Goal: Transaction & Acquisition: Book appointment/travel/reservation

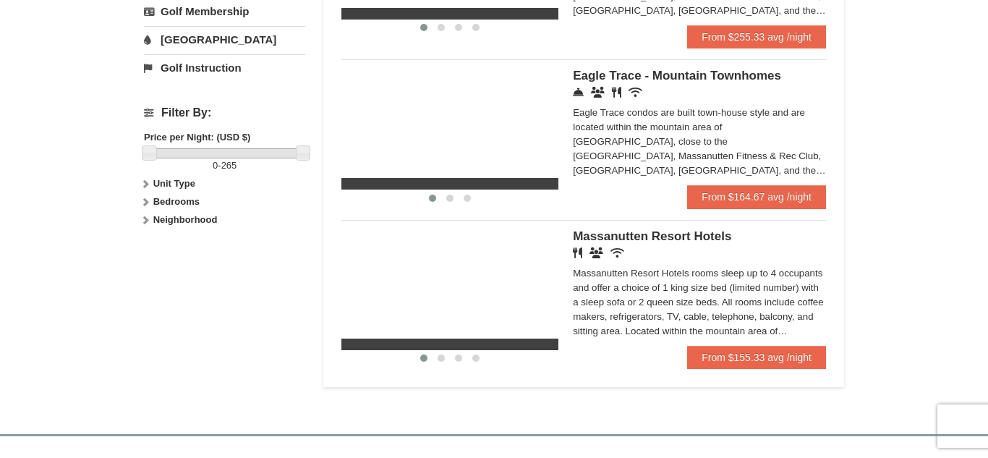
scroll to position [590, 0]
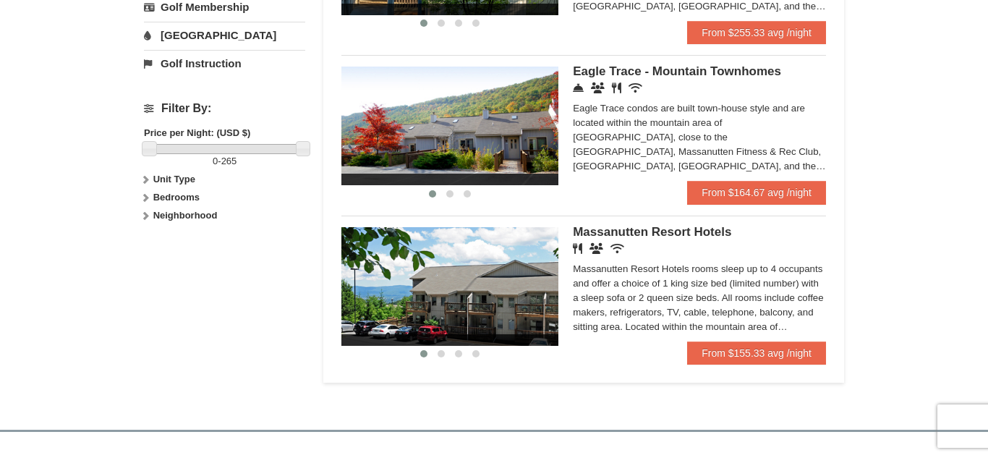
drag, startPoint x: 988, startPoint y: 361, endPoint x: 988, endPoint y: 283, distance: 78.1
click at [988, 283] on html "Browser Not Supported We notice you are using a browser which will not provide …" at bounding box center [494, 94] width 988 height 1368
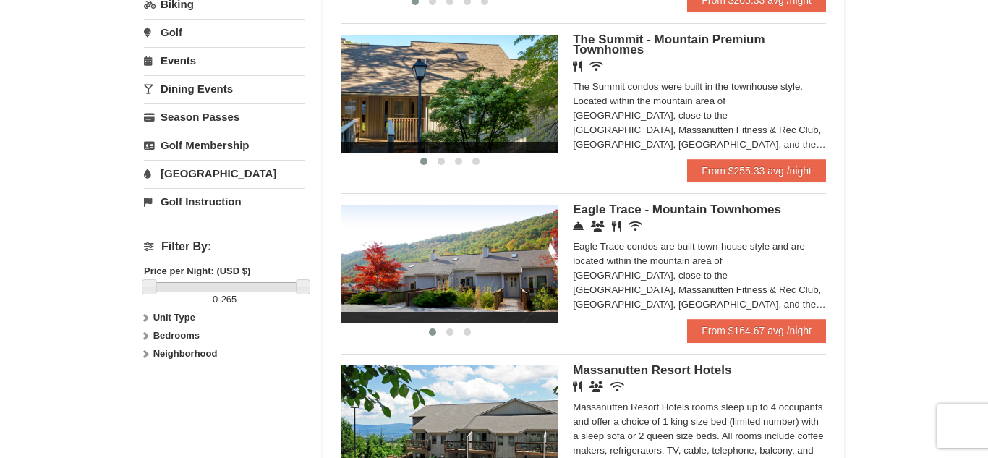
scroll to position [454, 0]
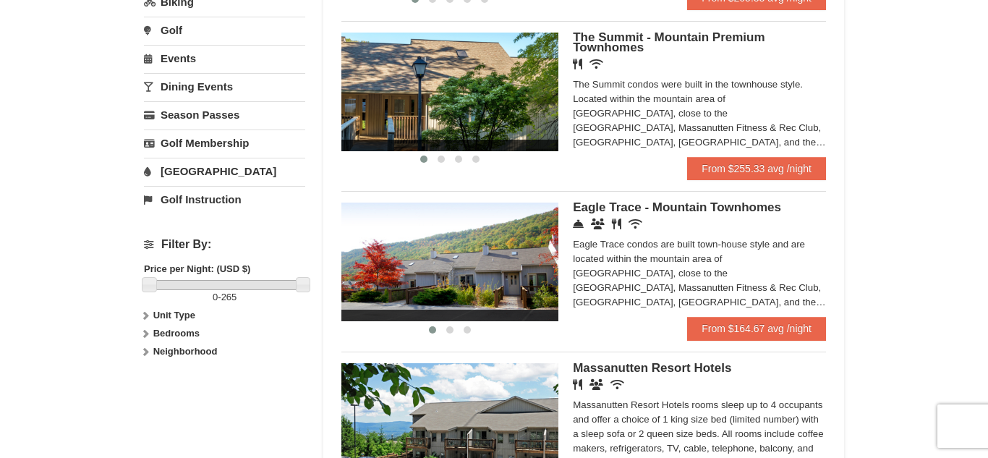
click at [700, 216] on div "Eagle Trace - Mountain Townhomes Concierge Desk Conference Facilities Restauran…" at bounding box center [699, 260] width 253 height 114
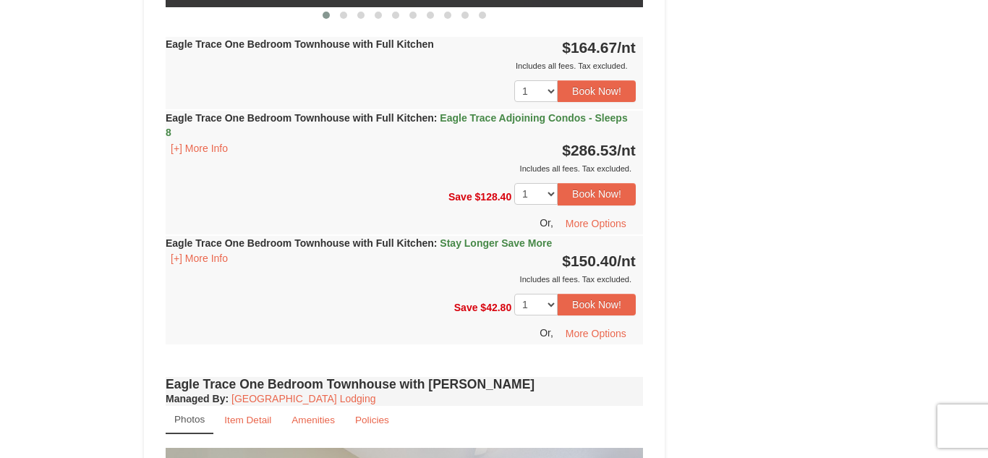
scroll to position [889, 0]
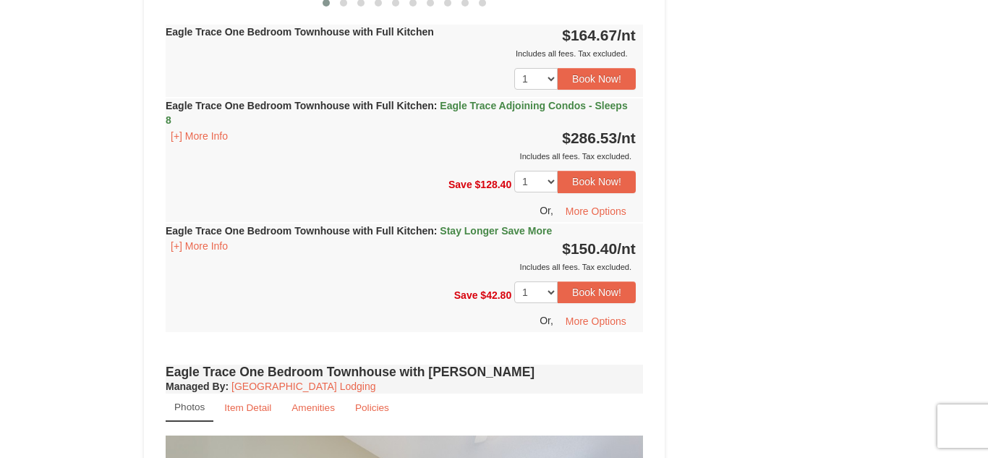
drag, startPoint x: 988, startPoint y: 20, endPoint x: 985, endPoint y: 175, distance: 154.9
click at [985, 175] on html "Browser Not Supported We notice you are using a browser which will not provide …" at bounding box center [494, 436] width 988 height 2651
click at [211, 236] on strong "Eagle Trace One Bedroom Townhouse with Full Kitchen : Stay Longer Save More" at bounding box center [359, 231] width 386 height 12
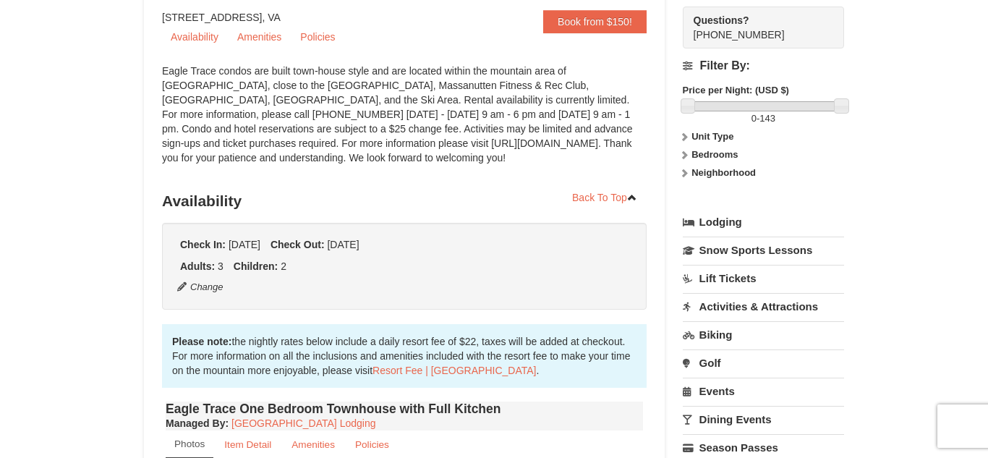
scroll to position [140, 0]
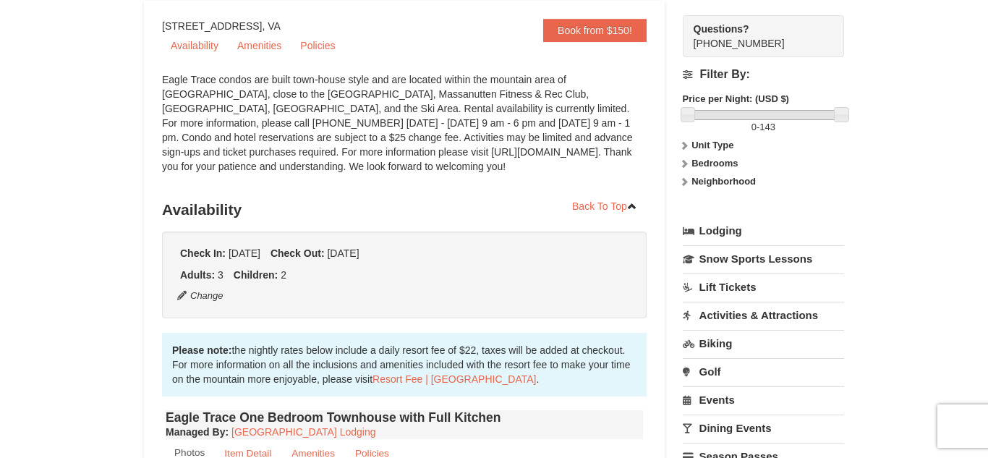
click at [723, 144] on strong "Unit Type" at bounding box center [713, 145] width 42 height 11
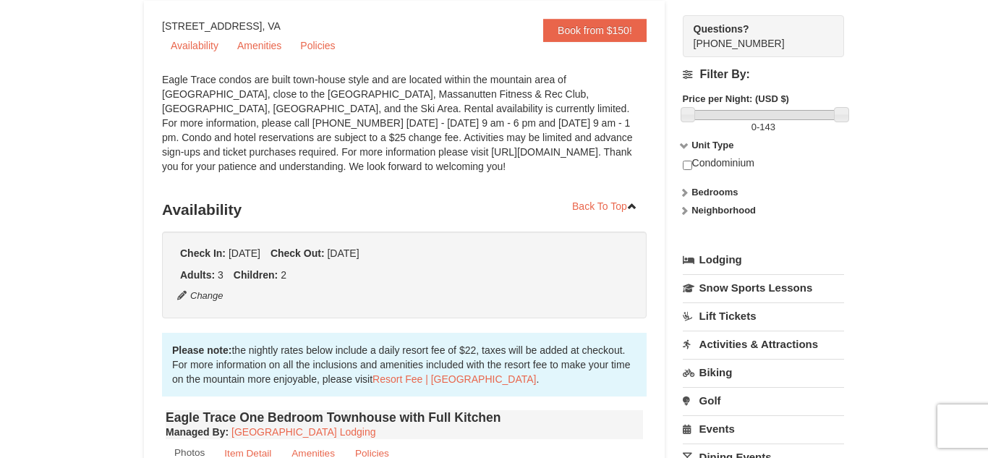
click at [723, 144] on strong "Unit Type" at bounding box center [713, 145] width 42 height 11
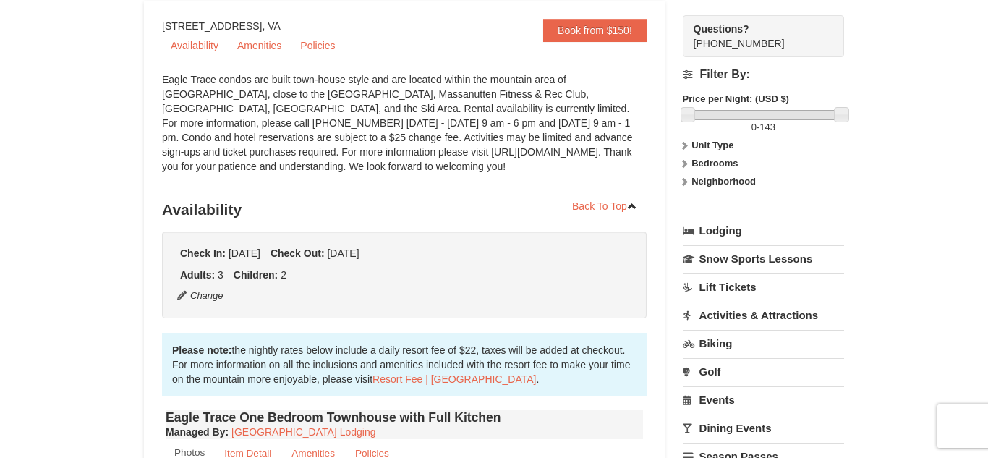
click at [716, 161] on strong "Bedrooms" at bounding box center [715, 163] width 46 height 11
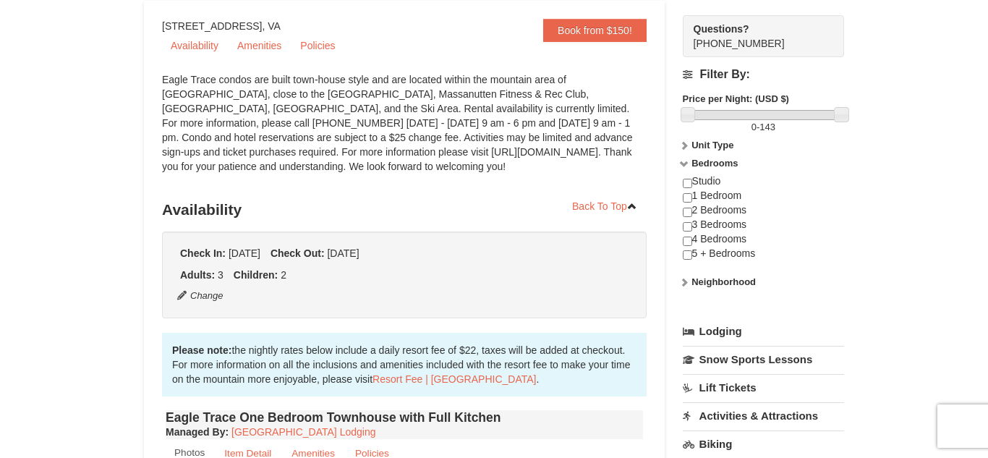
click at [716, 161] on strong "Bedrooms" at bounding box center [715, 163] width 46 height 11
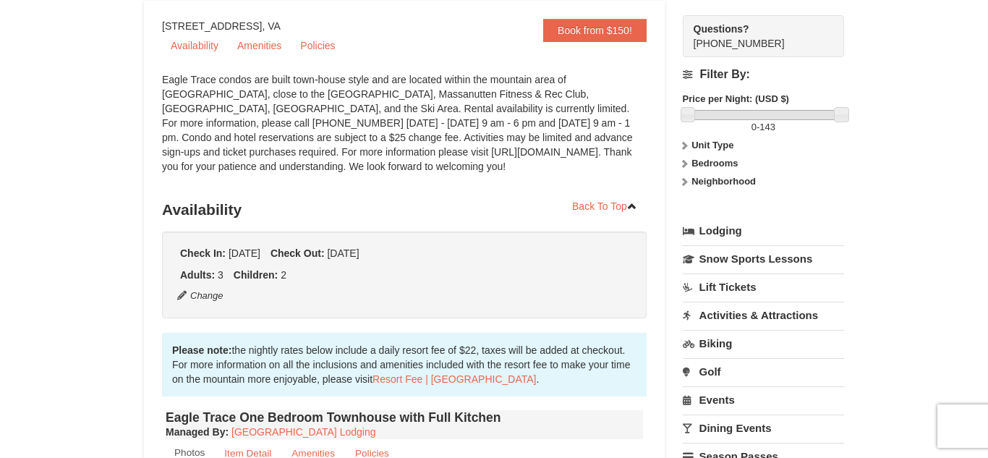
click at [716, 182] on strong "Neighborhood" at bounding box center [724, 181] width 64 height 11
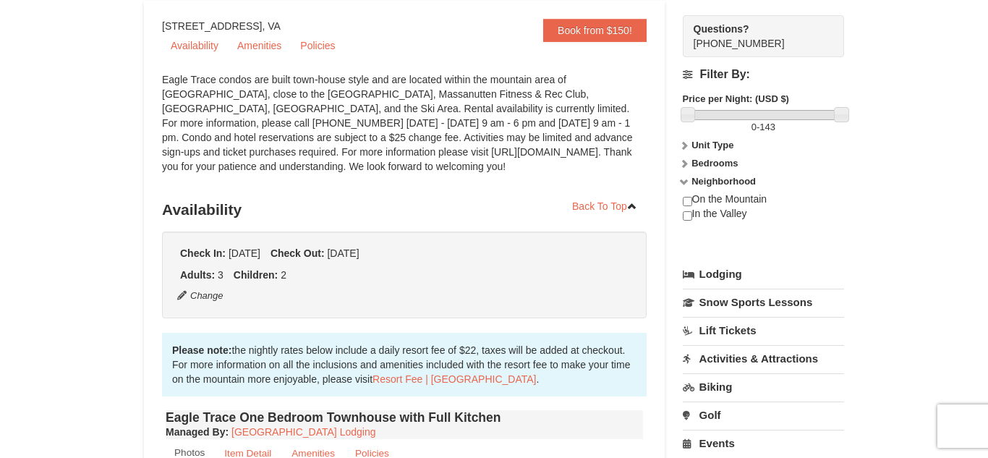
click at [716, 182] on strong "Neighborhood" at bounding box center [724, 181] width 64 height 11
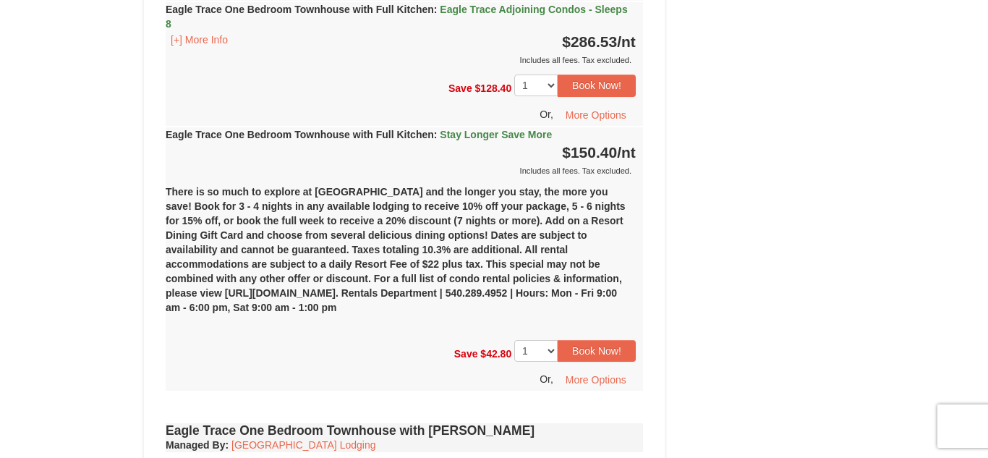
scroll to position [994, 0]
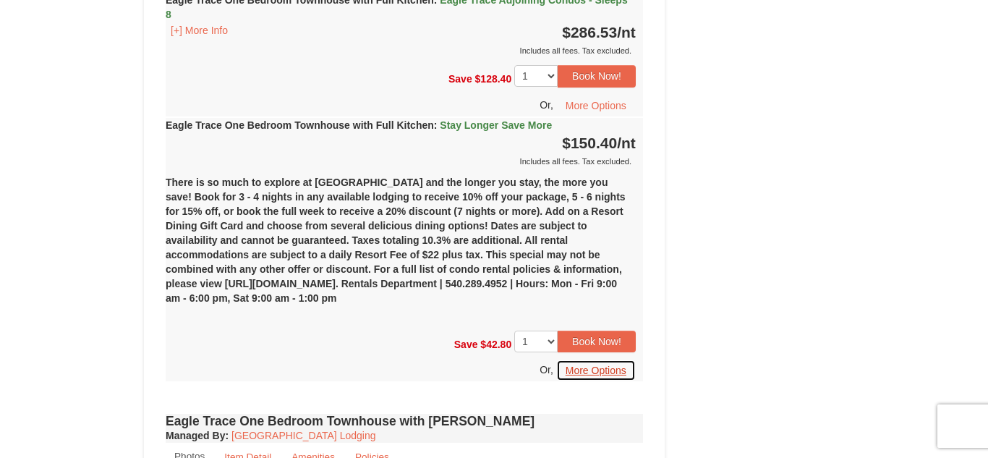
click at [581, 376] on button "More Options" at bounding box center [596, 371] width 80 height 22
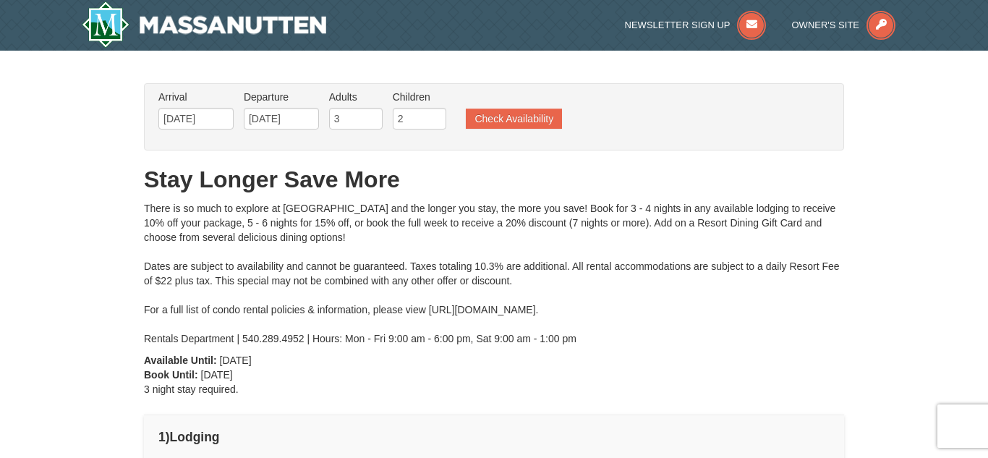
drag, startPoint x: 988, startPoint y: 107, endPoint x: 988, endPoint y: 93, distance: 13.7
click at [219, 119] on input "[DATE]" at bounding box center [195, 119] width 75 height 22
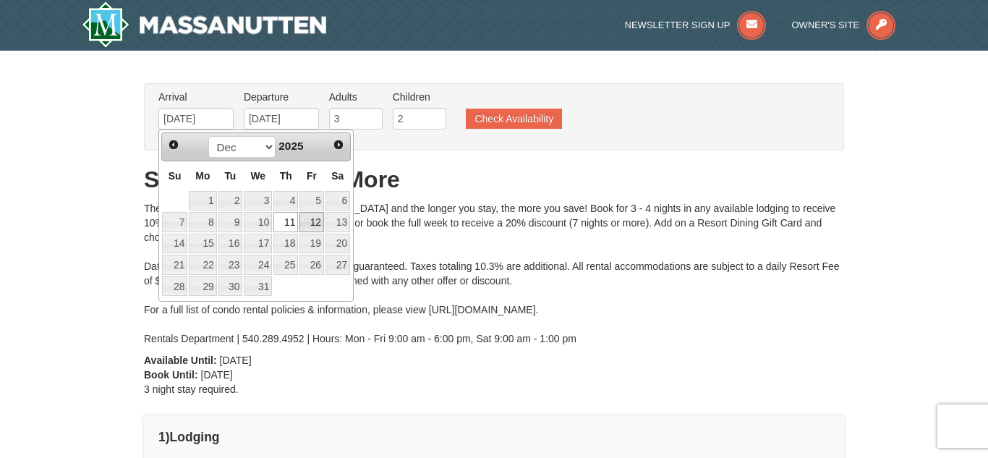
click at [308, 225] on link "12" at bounding box center [312, 222] width 25 height 20
type input "[DATE]"
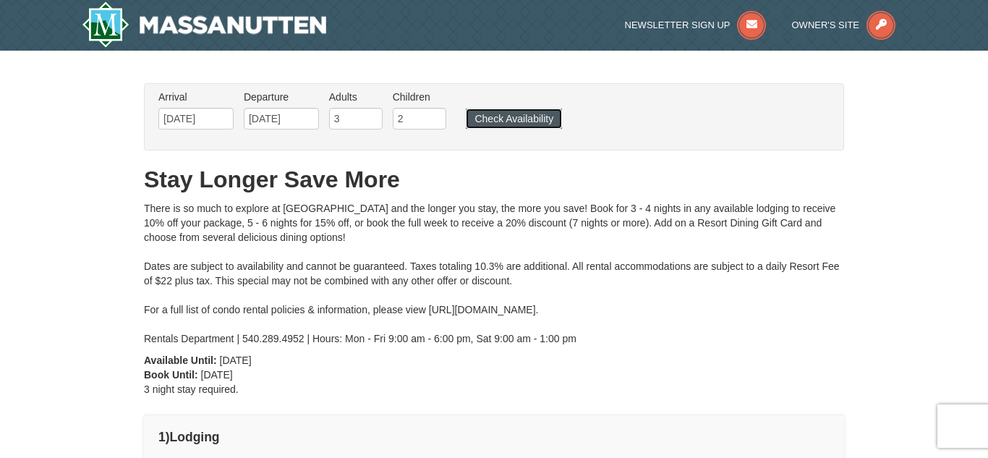
click at [523, 122] on button "Check Availability" at bounding box center [514, 119] width 96 height 20
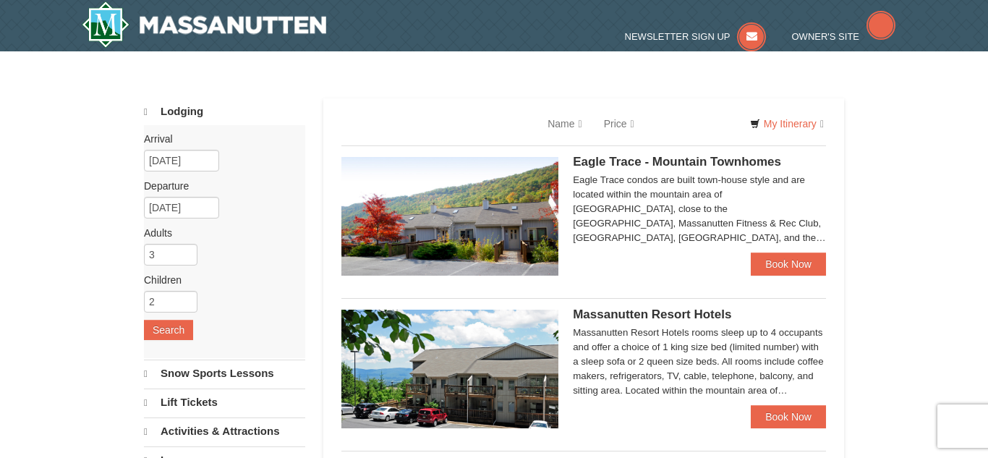
select select "9"
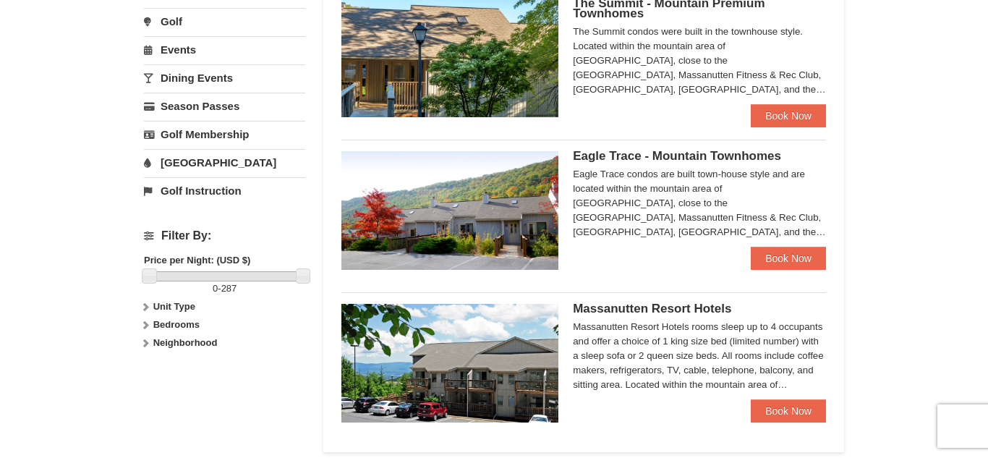
drag, startPoint x: 988, startPoint y: 66, endPoint x: 986, endPoint y: 229, distance: 162.8
click at [986, 229] on html "Browser Not Supported We notice you are using a browser which will not provide …" at bounding box center [494, 192] width 988 height 1310
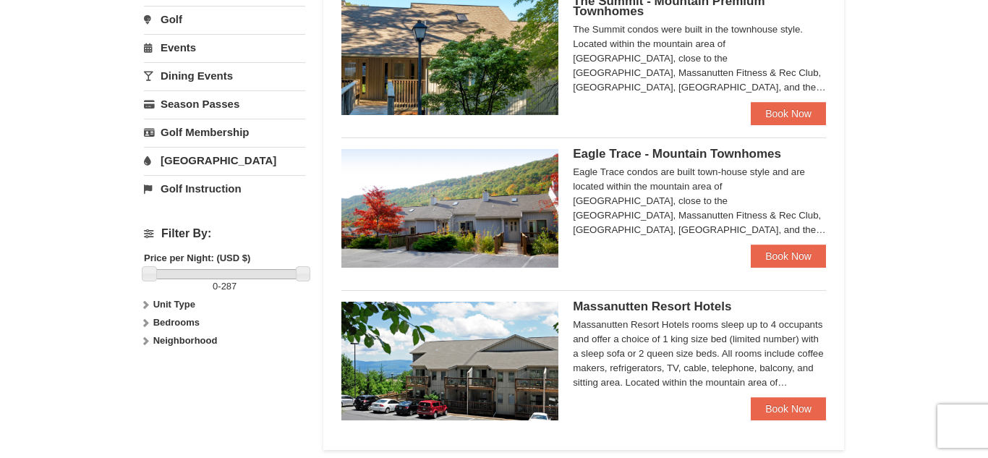
click at [167, 302] on strong "Unit Type" at bounding box center [174, 304] width 42 height 11
click at [168, 318] on strong "Bedrooms" at bounding box center [176, 322] width 46 height 11
click at [174, 322] on strong "Bedrooms" at bounding box center [176, 322] width 46 height 11
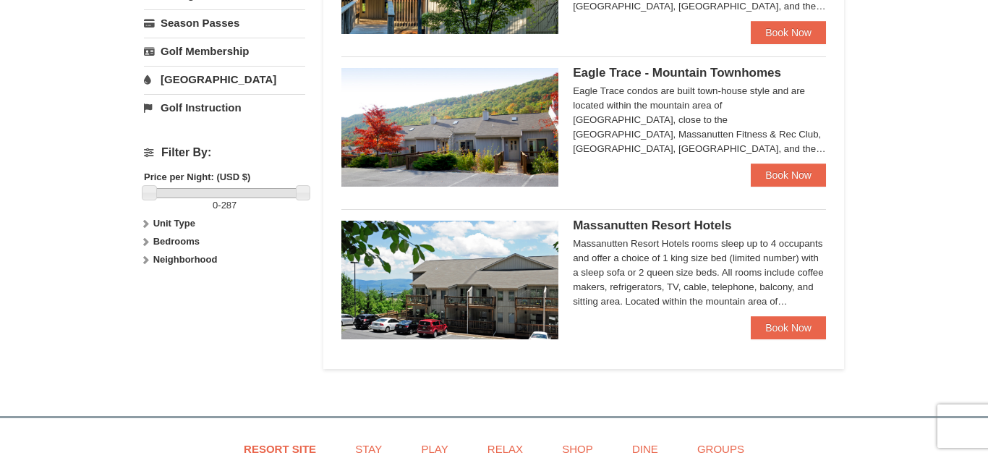
scroll to position [548, 0]
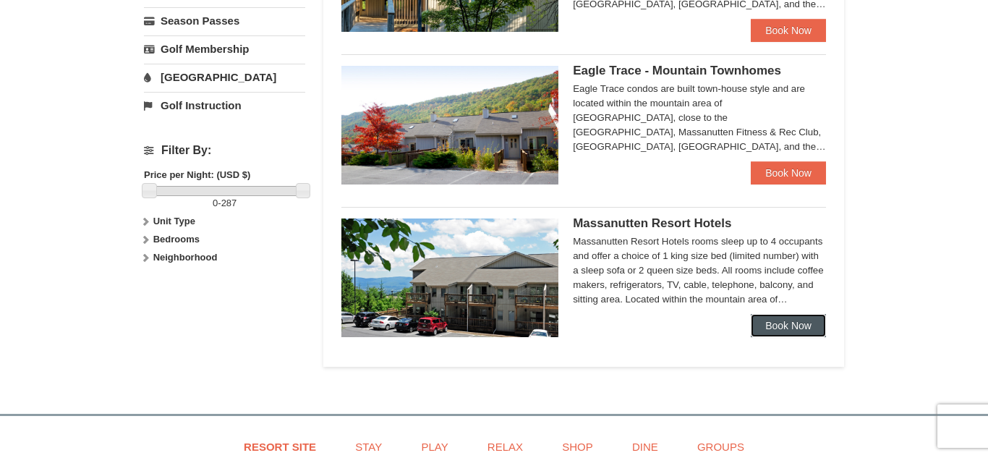
click at [804, 318] on link "Book Now" at bounding box center [788, 325] width 75 height 23
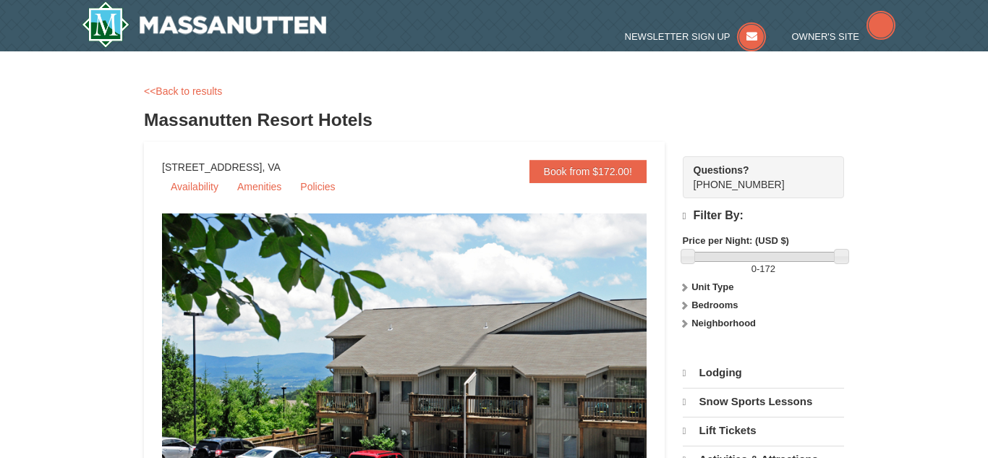
select select "9"
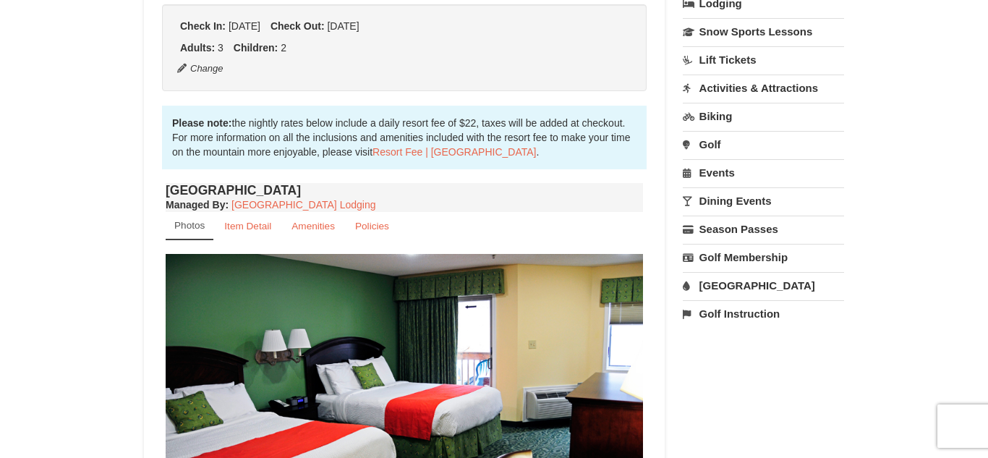
scroll to position [352, 0]
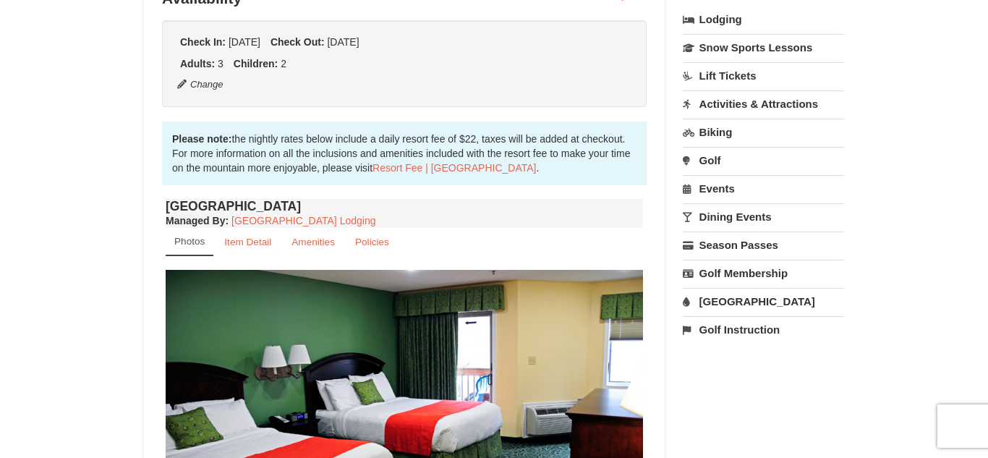
drag, startPoint x: 988, startPoint y: 110, endPoint x: 988, endPoint y: 206, distance: 96.2
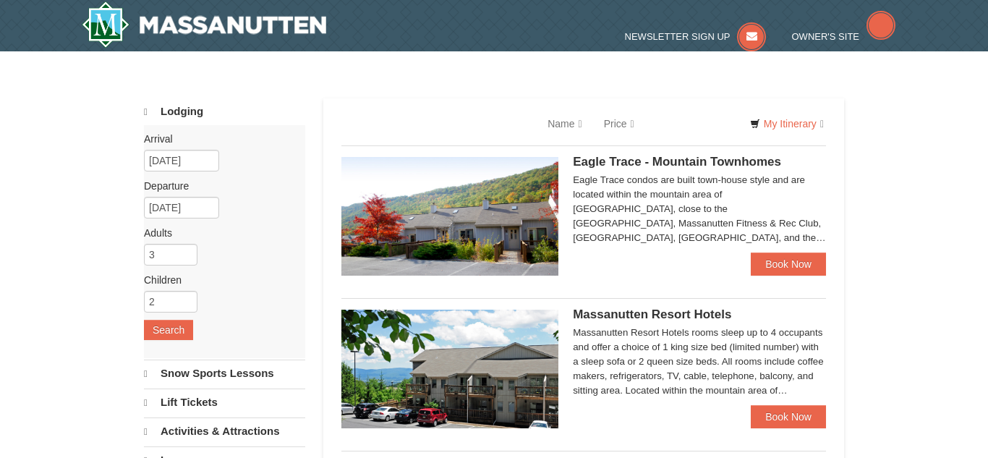
scroll to position [549, 0]
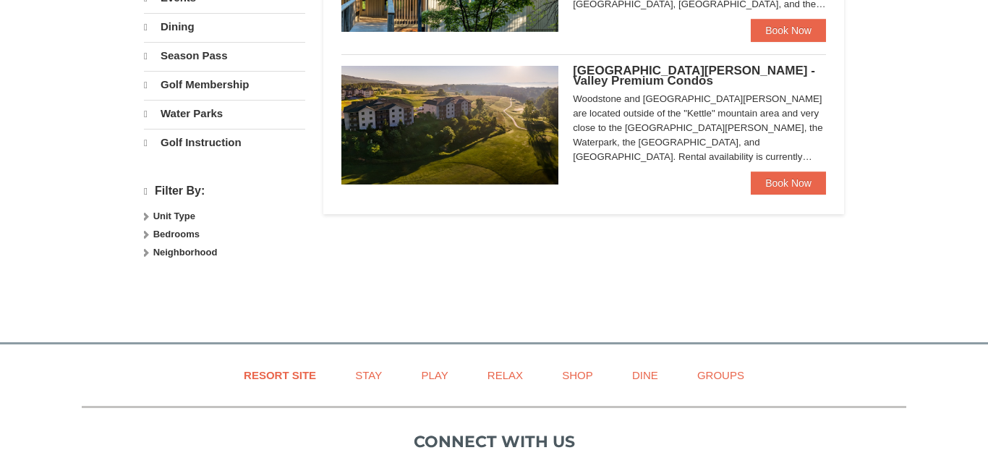
select select "9"
